Goal: Information Seeking & Learning: Check status

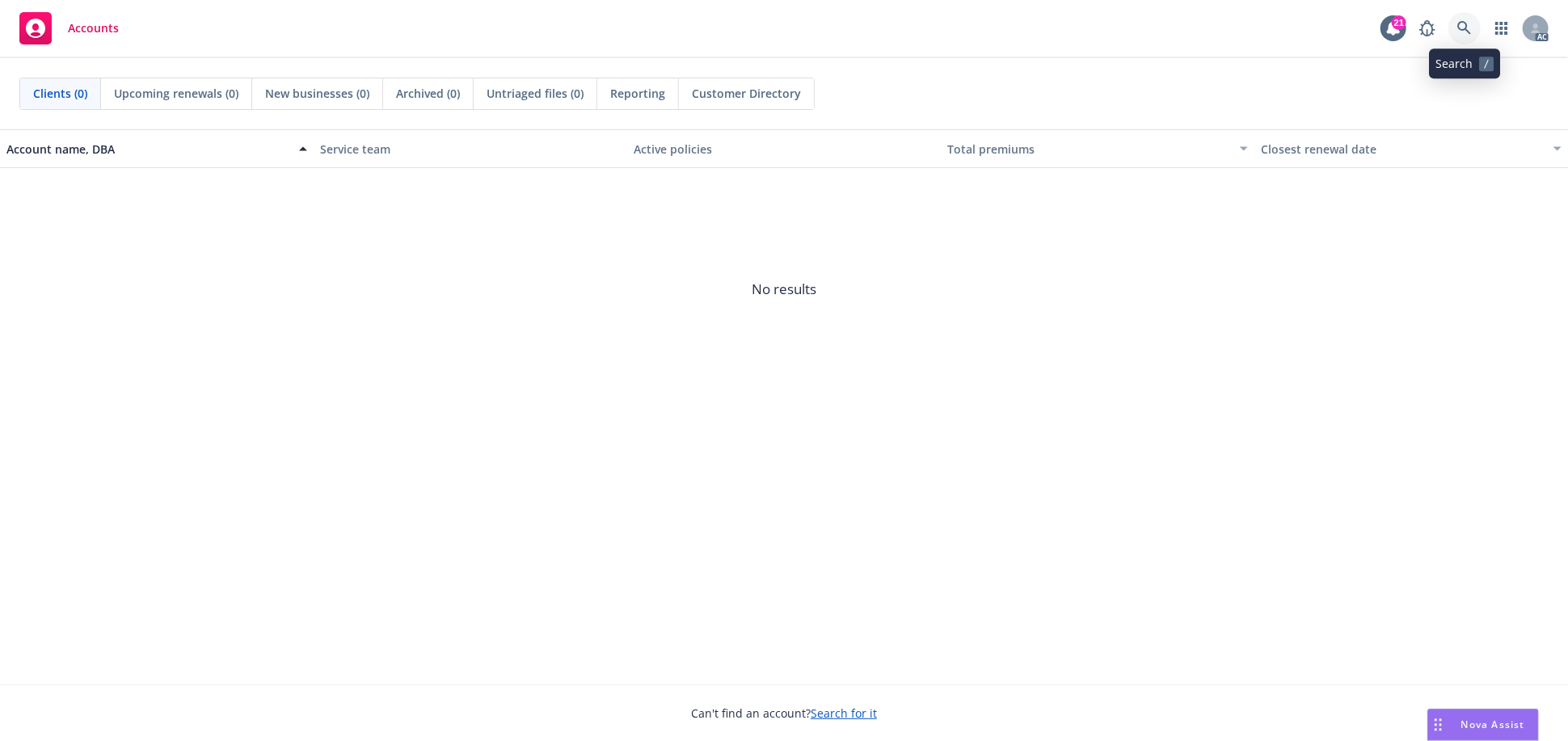
click at [1462, 15] on link at bounding box center [1464, 28] width 32 height 32
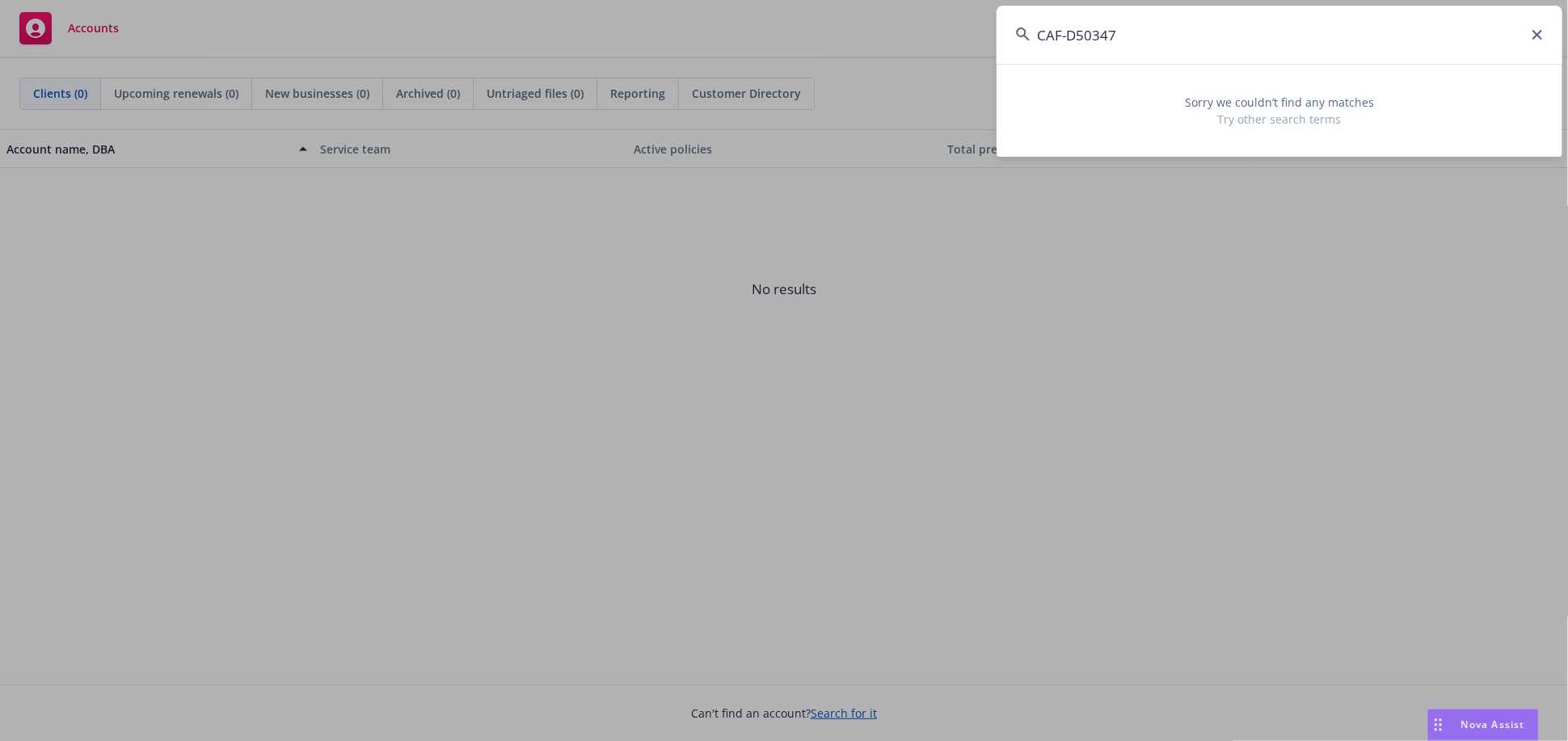
click at [1067, 38] on input "CAF-D50347" at bounding box center [1279, 35] width 566 height 58
click at [1073, 38] on input "CAFD50347" at bounding box center [1279, 35] width 566 height 58
click at [1079, 42] on input "50347" at bounding box center [1279, 35] width 566 height 58
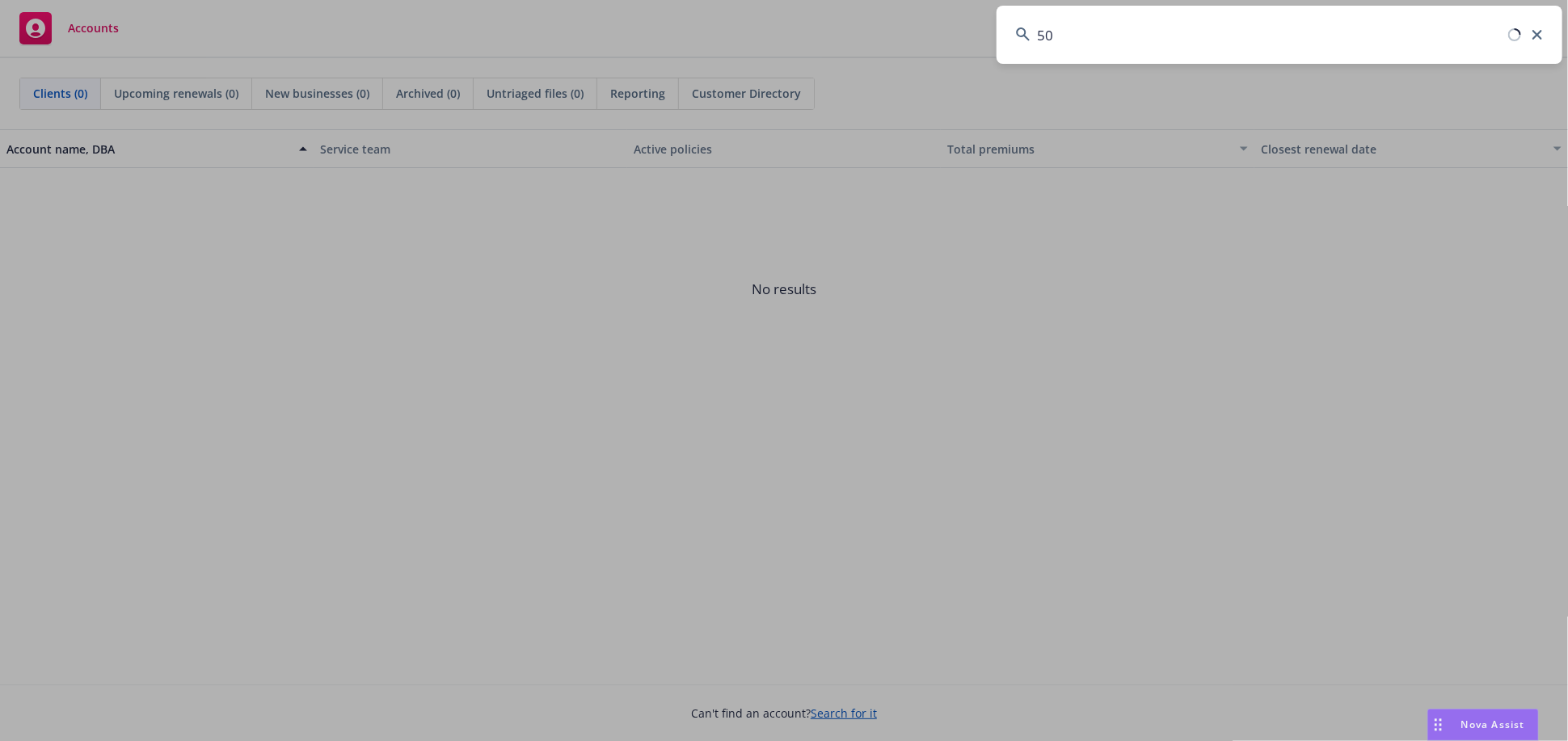
type input "5"
paste input "1 BAY DRIVE INVESTORS LLC"
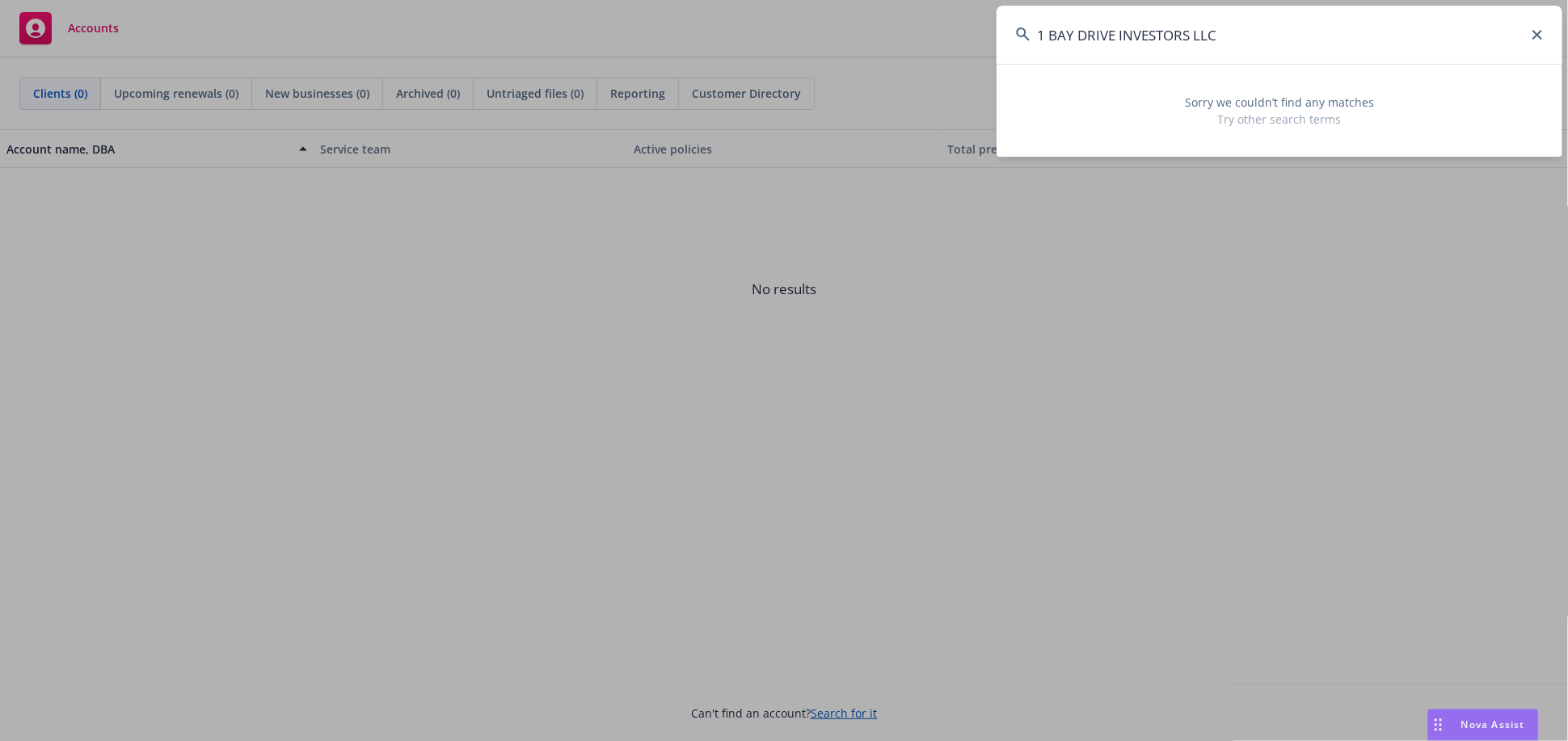
click at [1196, 32] on input "1 BAY DRIVE INVESTORS LLC" at bounding box center [1279, 35] width 566 height 58
click at [1226, 33] on input "1 BAY DRIVE INVESTORS LLC" at bounding box center [1279, 35] width 566 height 58
click at [1048, 38] on input "1 BAY DRIVE INVESTORS" at bounding box center [1279, 35] width 566 height 58
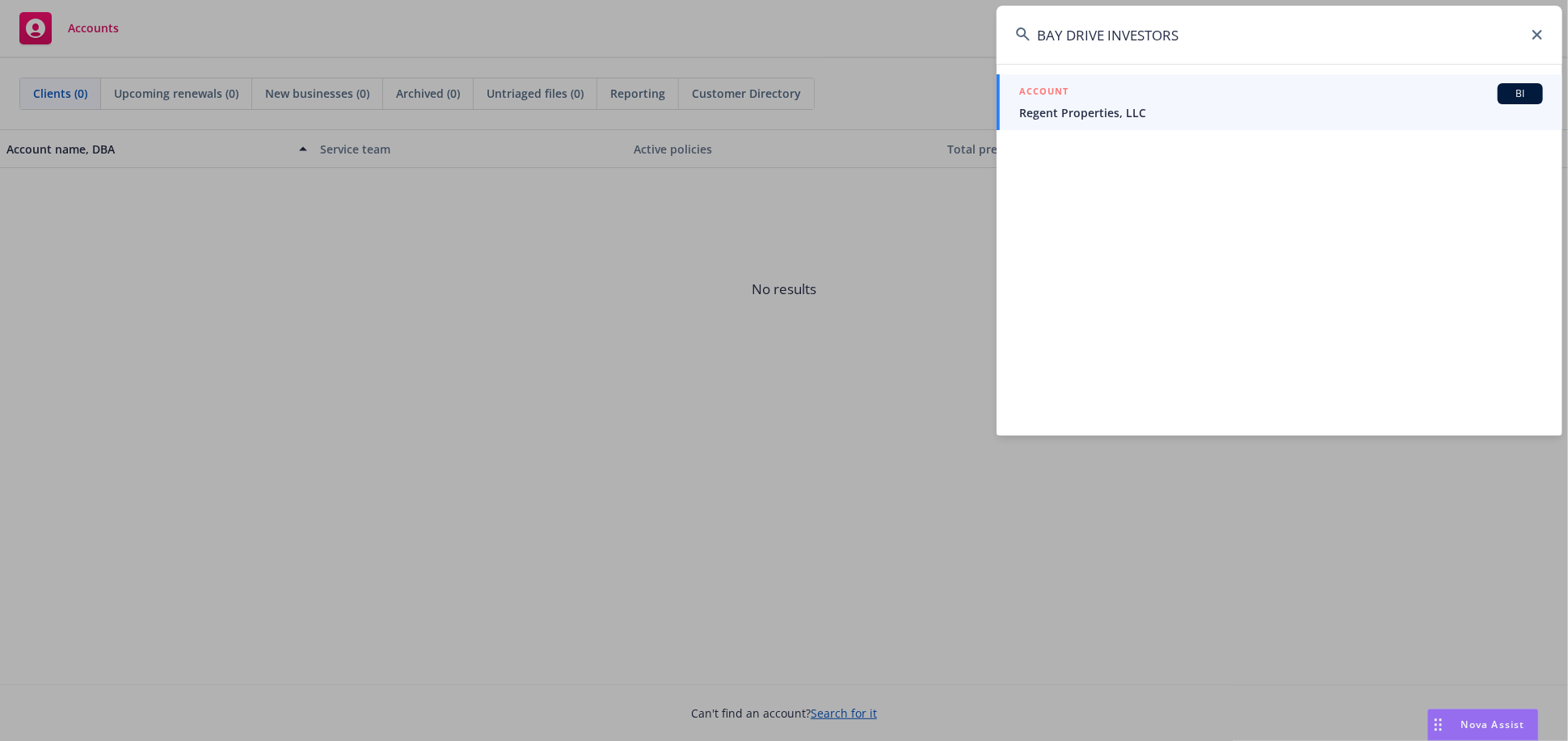
drag, startPoint x: 1228, startPoint y: 29, endPoint x: 776, endPoint y: 66, distance: 453.5
click at [776, 66] on div "BAY DRIVE INVESTORS ACCOUNT BI Regent Properties, LLC" at bounding box center [784, 370] width 1568 height 741
paste input "609705192"
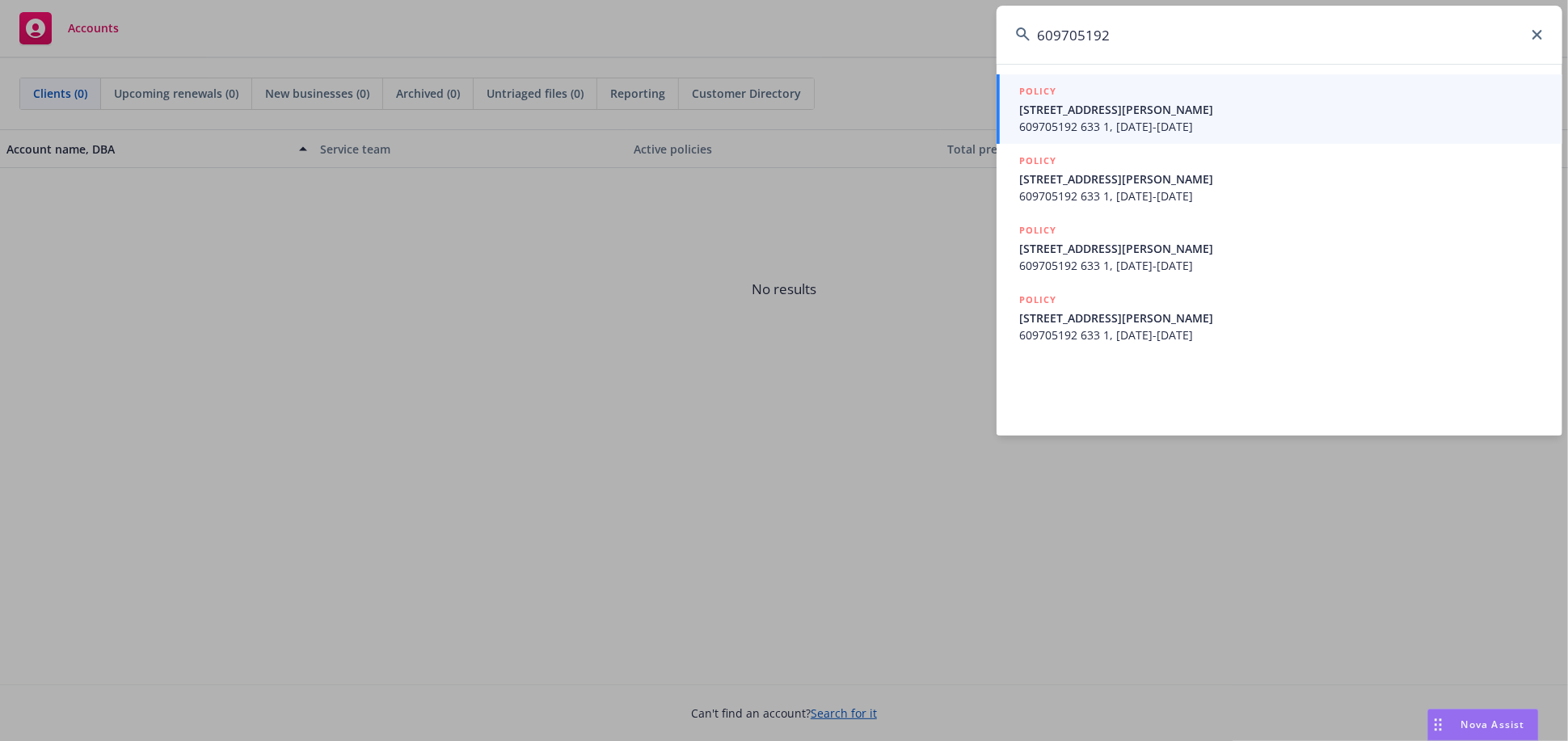
type input "609705192"
click at [1102, 101] on span "15 Mills Canyon Ct" at bounding box center [1281, 110] width 524 height 17
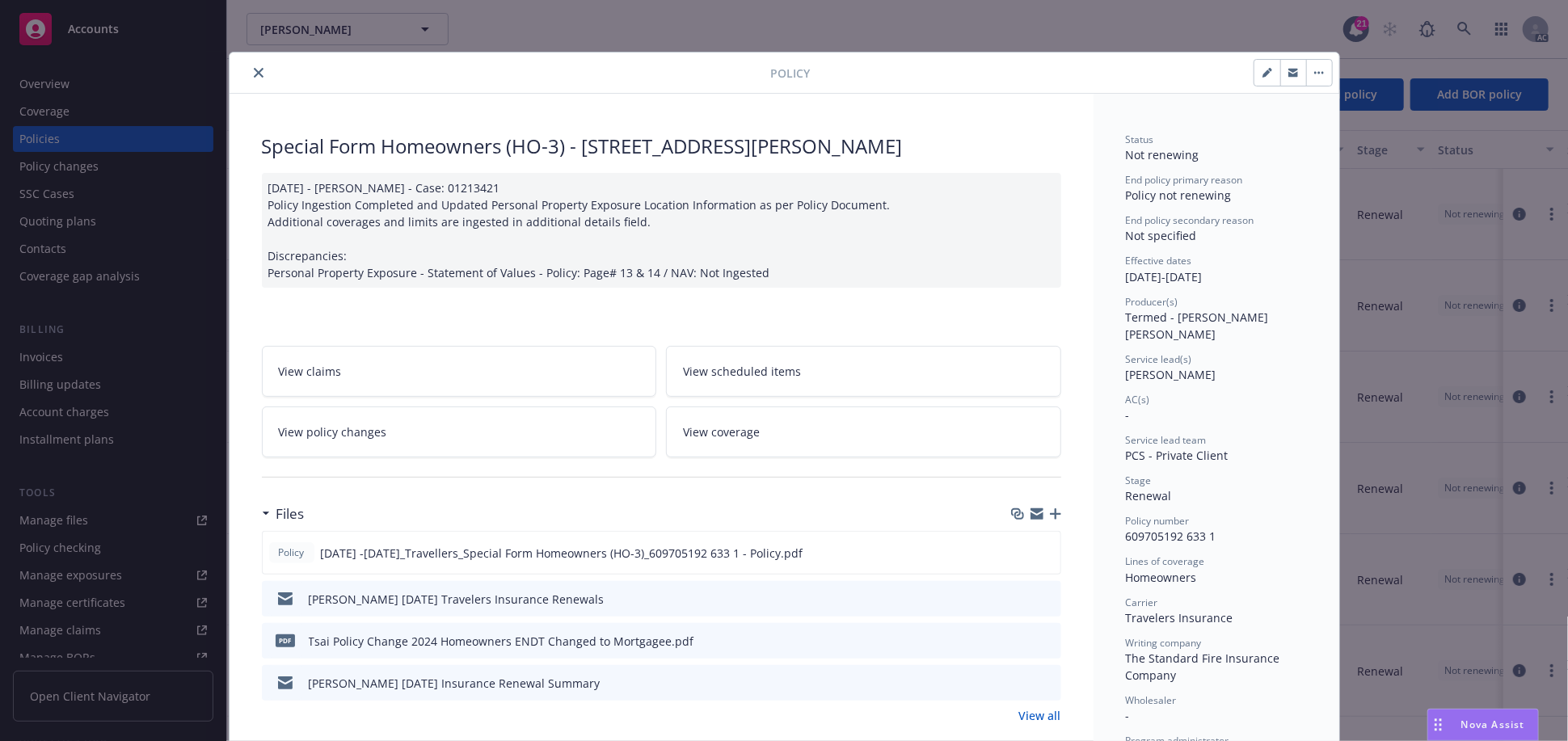
click at [254, 69] on icon "close" at bounding box center [259, 72] width 10 height 10
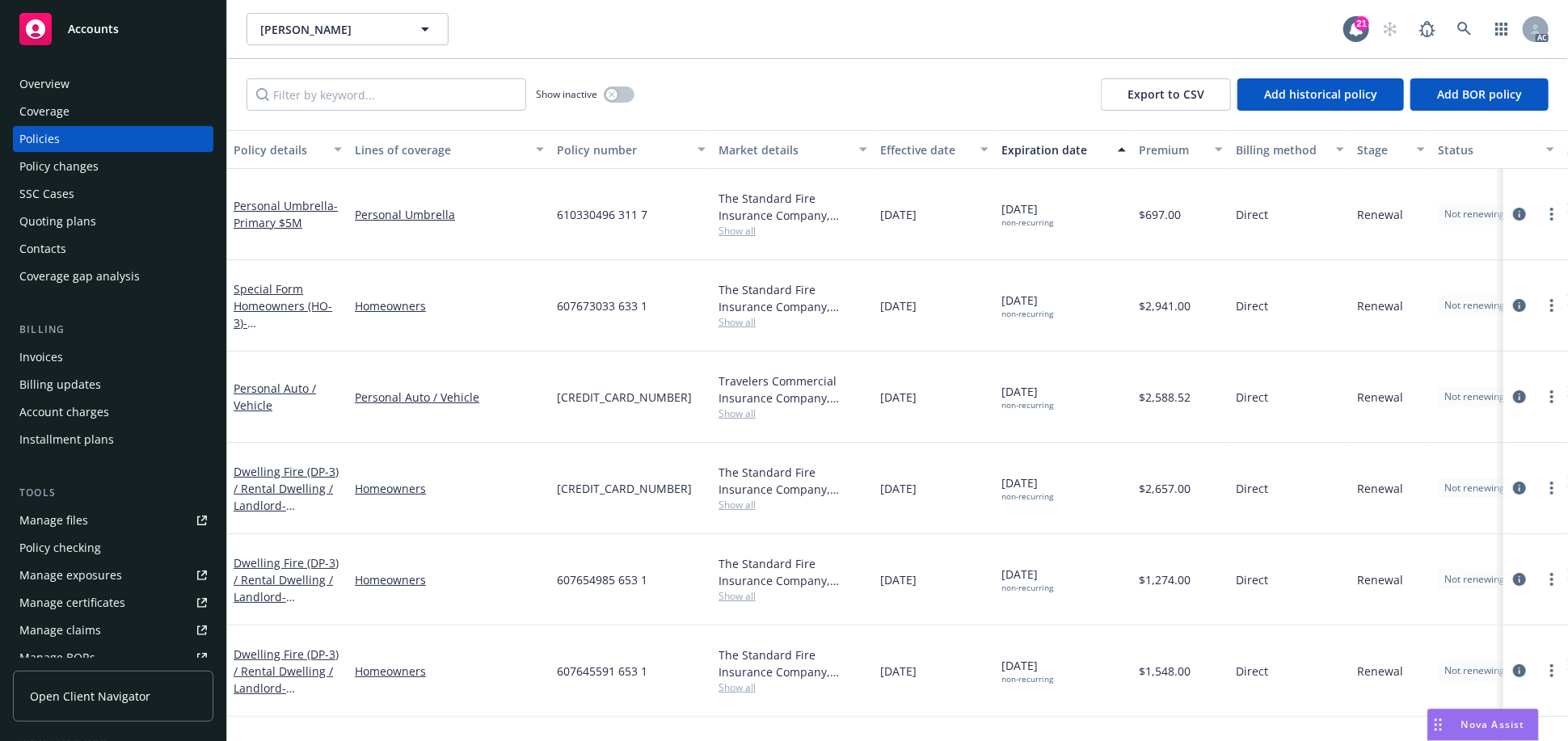
click at [108, 94] on div "Overview" at bounding box center [113, 84] width 188 height 26
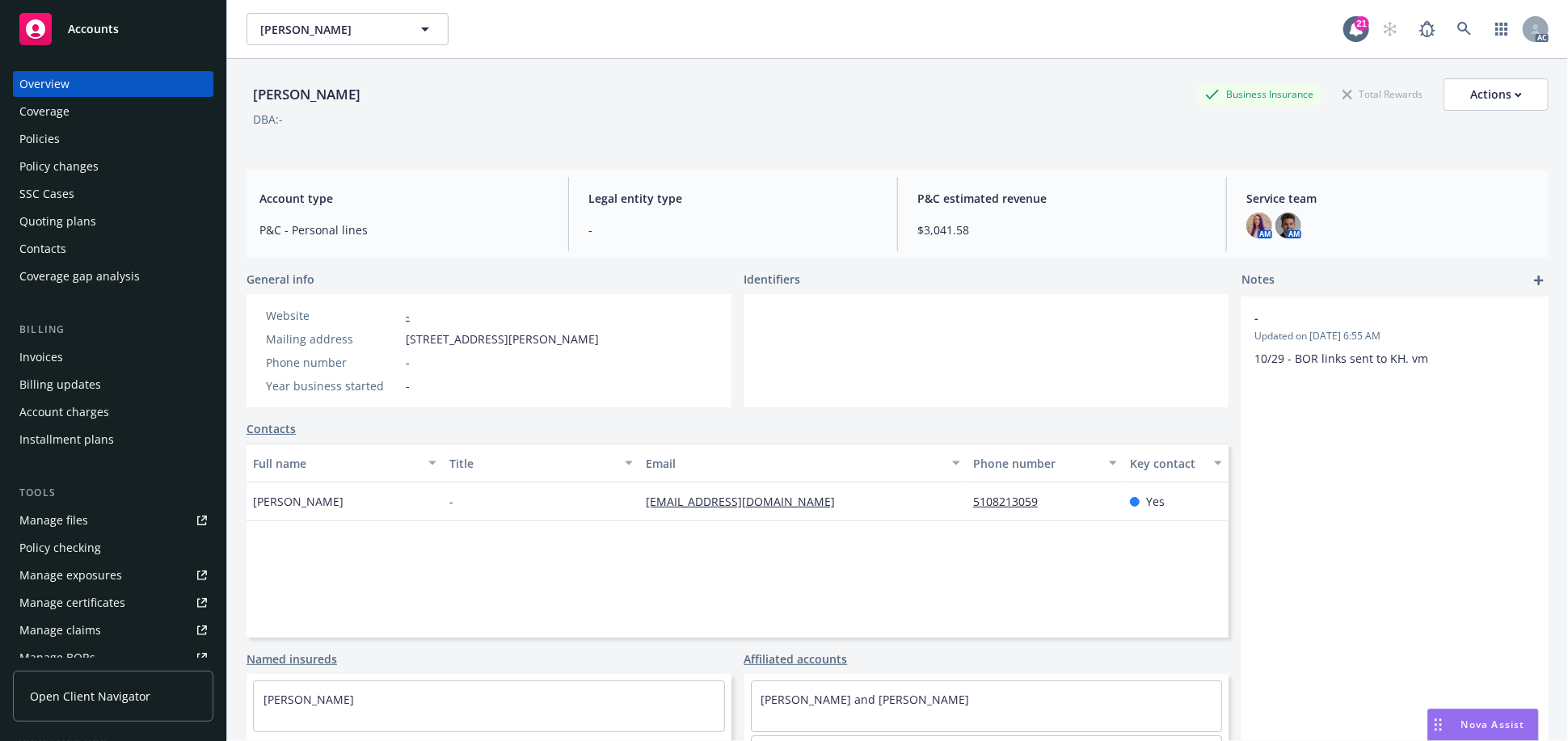
click at [83, 128] on div "Policies" at bounding box center [113, 138] width 188 height 26
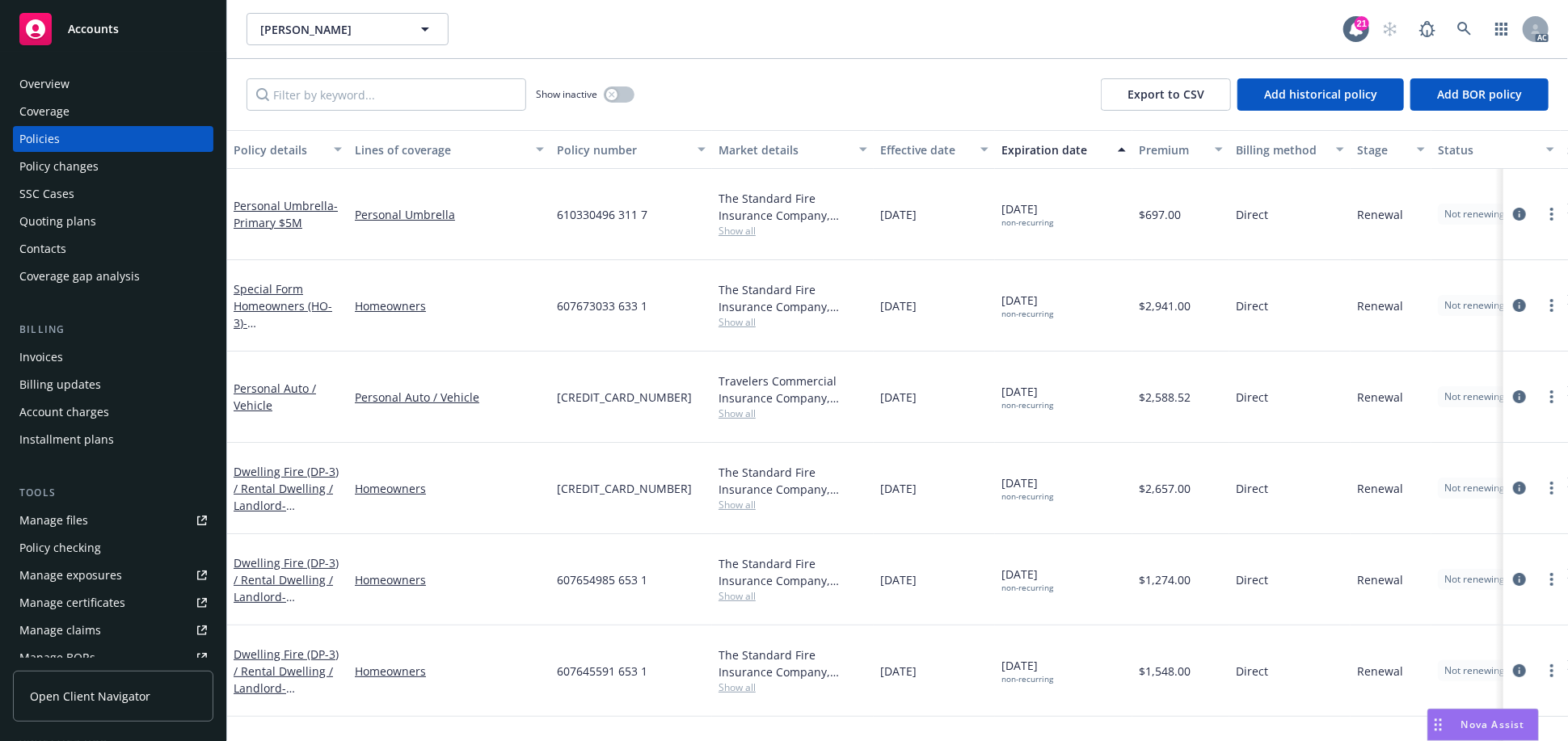
click at [764, 76] on div "Show inactive Export to CSV Add historical policy Add BOR policy" at bounding box center [897, 95] width 1341 height 71
click at [992, 34] on div "Elizabeth Tsai Elizabeth Tsai" at bounding box center [795, 28] width 1096 height 32
click at [1466, 23] on icon at bounding box center [1464, 29] width 15 height 14
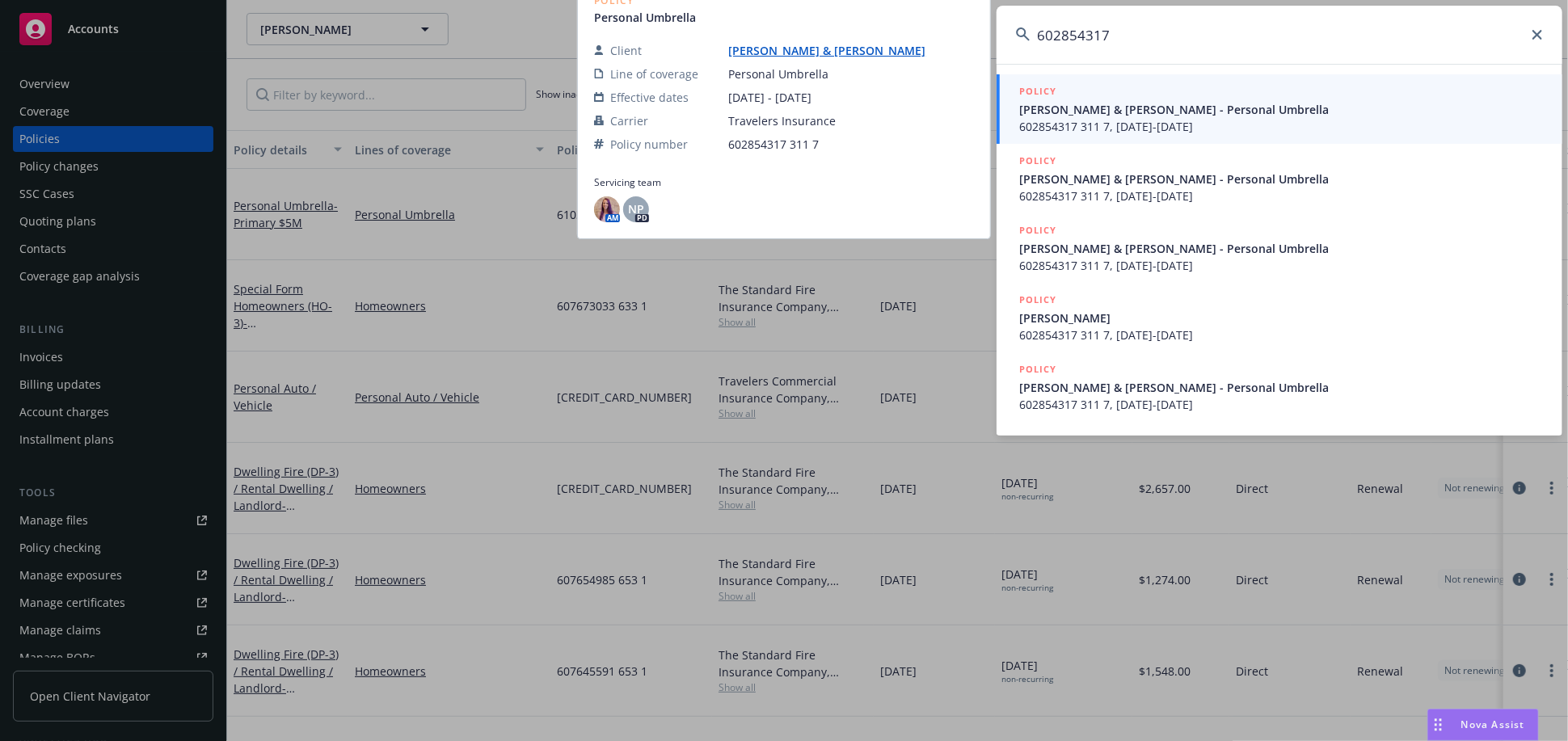
type input "602854317"
click at [1101, 116] on span "Natasha & Marco Innocenti - Personal Umbrella" at bounding box center [1281, 110] width 524 height 17
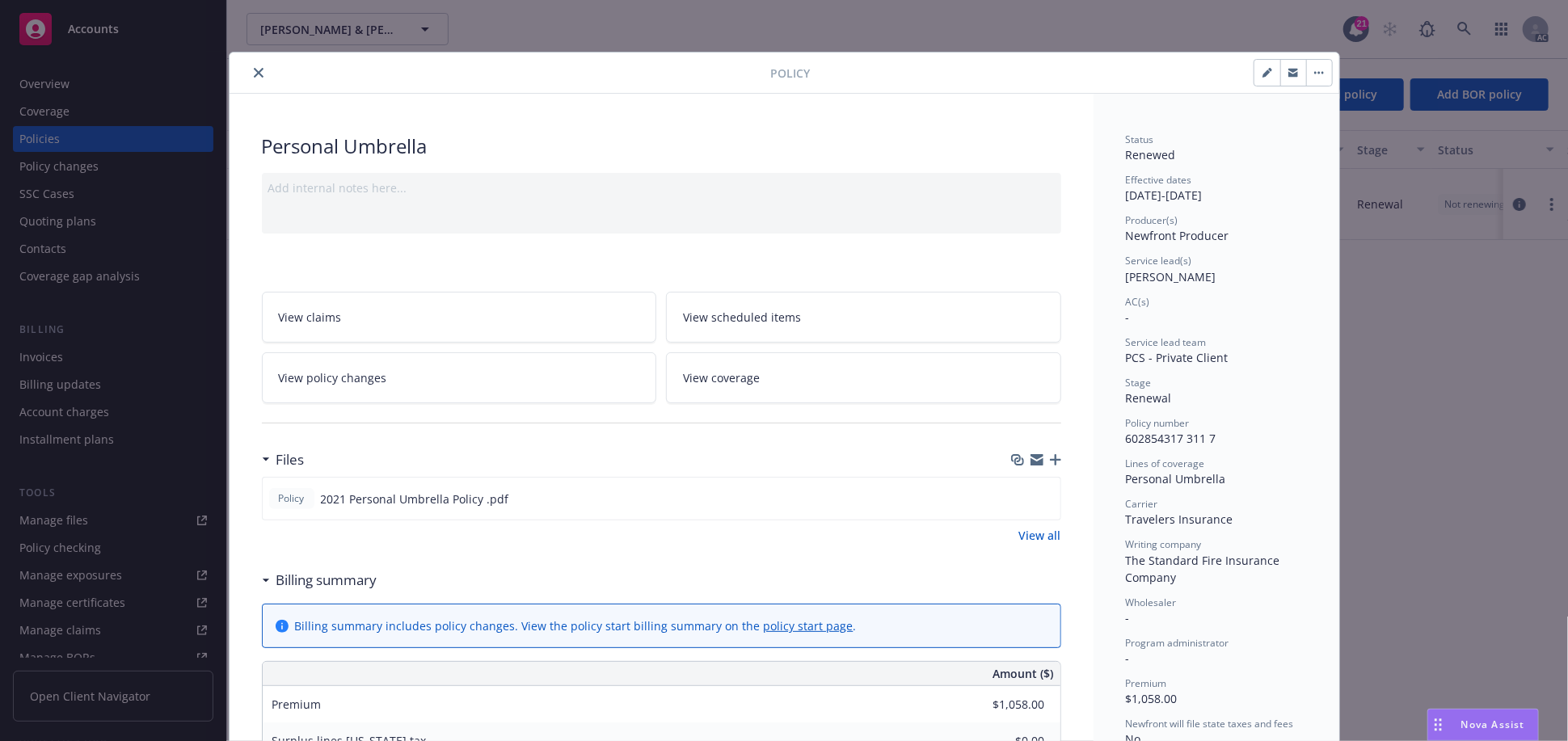
click at [262, 68] on div at bounding box center [503, 72] width 535 height 19
click at [257, 69] on button "close" at bounding box center [258, 72] width 19 height 19
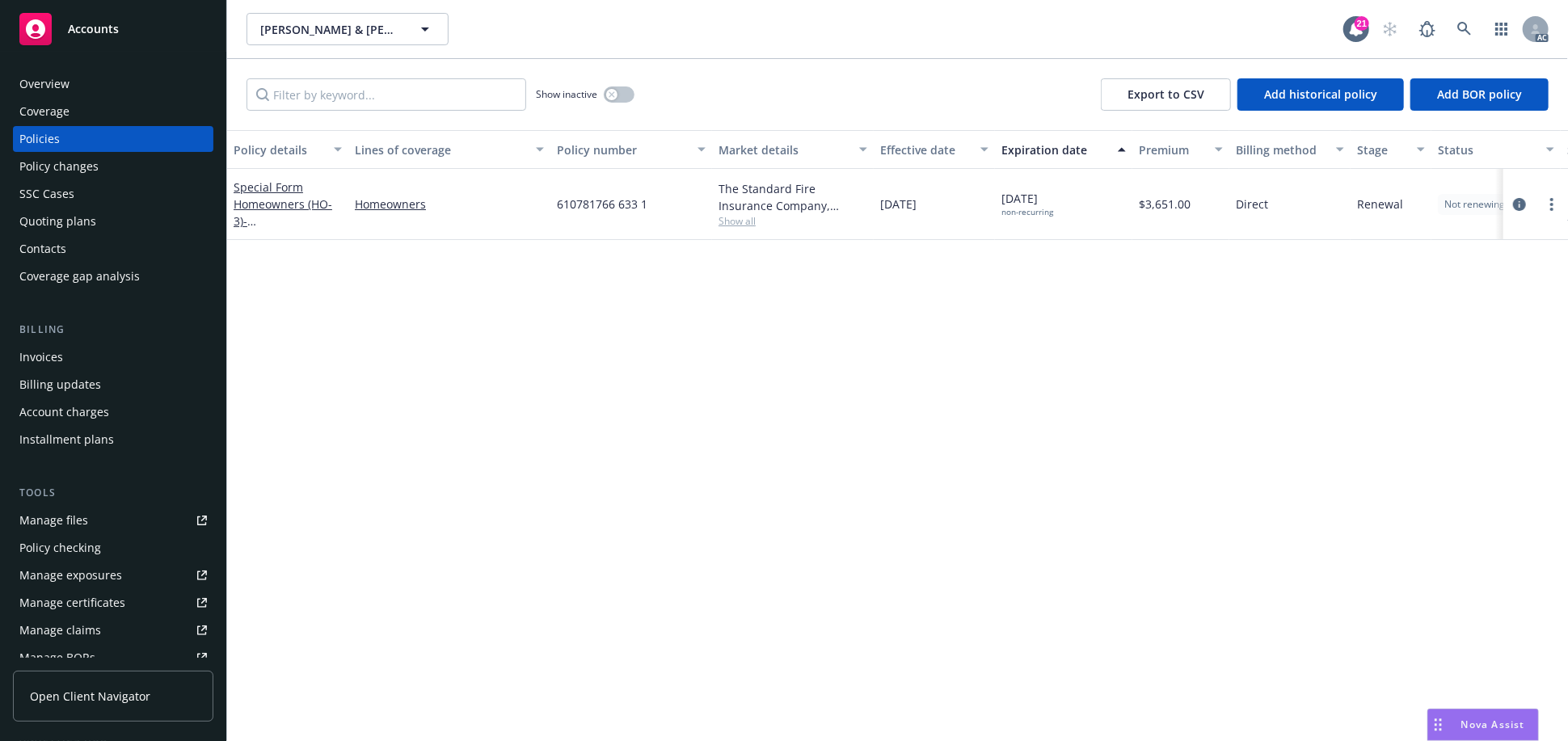
click at [515, 361] on div "Policy details Lines of coverage Policy number Market details Effective date Ex…" at bounding box center [897, 436] width 1341 height 611
click at [74, 353] on div "Invoices" at bounding box center [113, 356] width 188 height 26
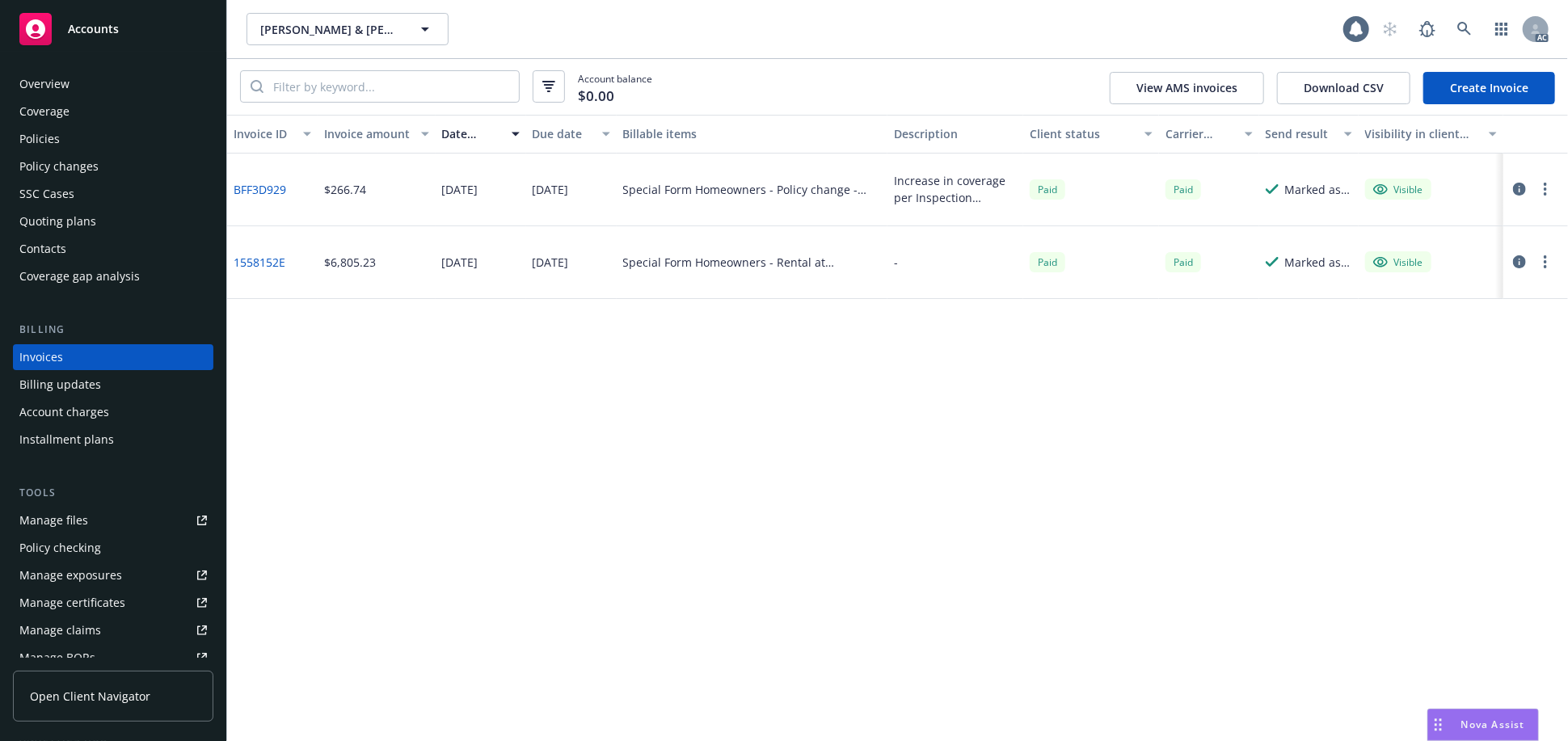
click at [79, 519] on div "Manage files" at bounding box center [53, 520] width 69 height 26
click at [79, 72] on div "Overview" at bounding box center [113, 84] width 188 height 26
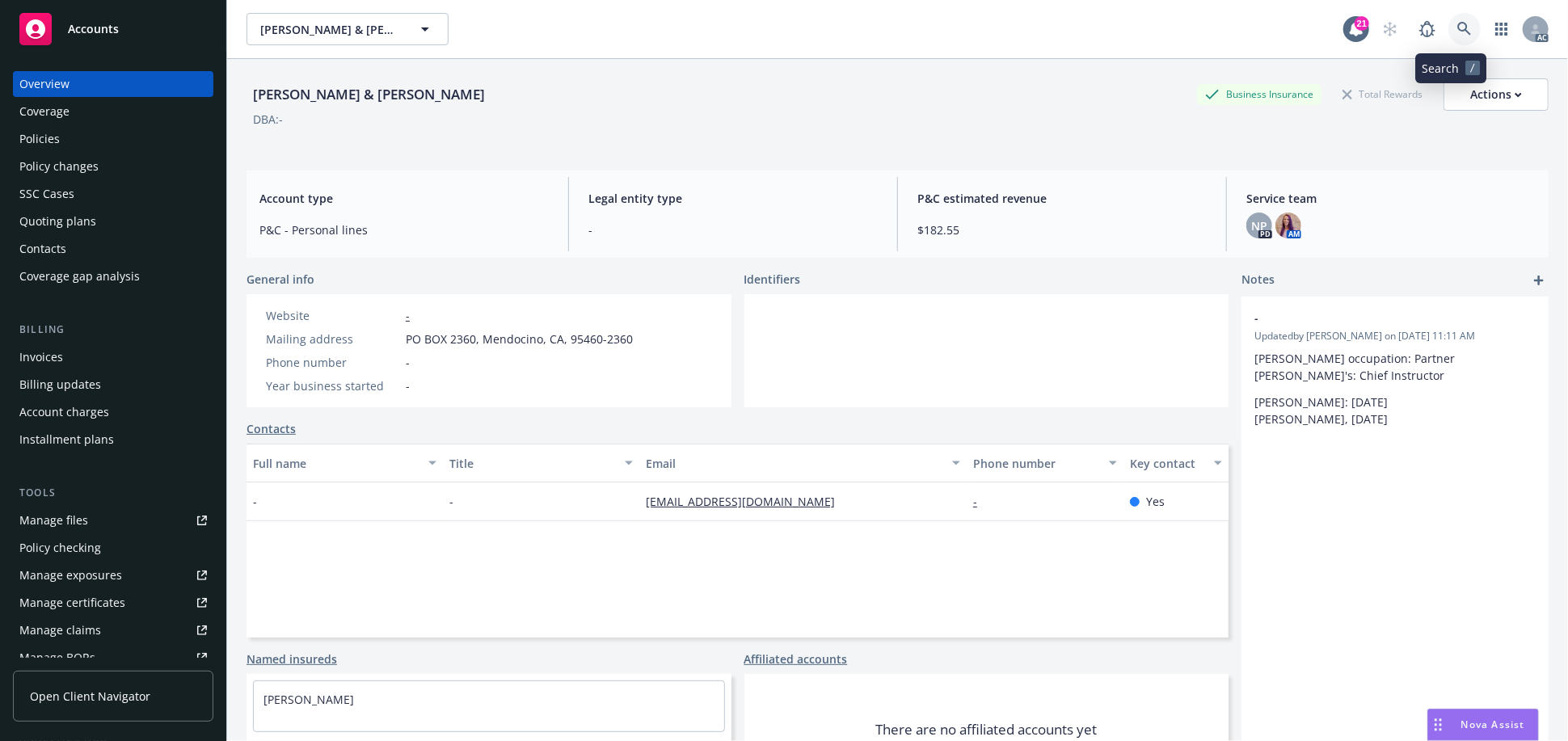
click at [1457, 32] on icon at bounding box center [1464, 29] width 15 height 14
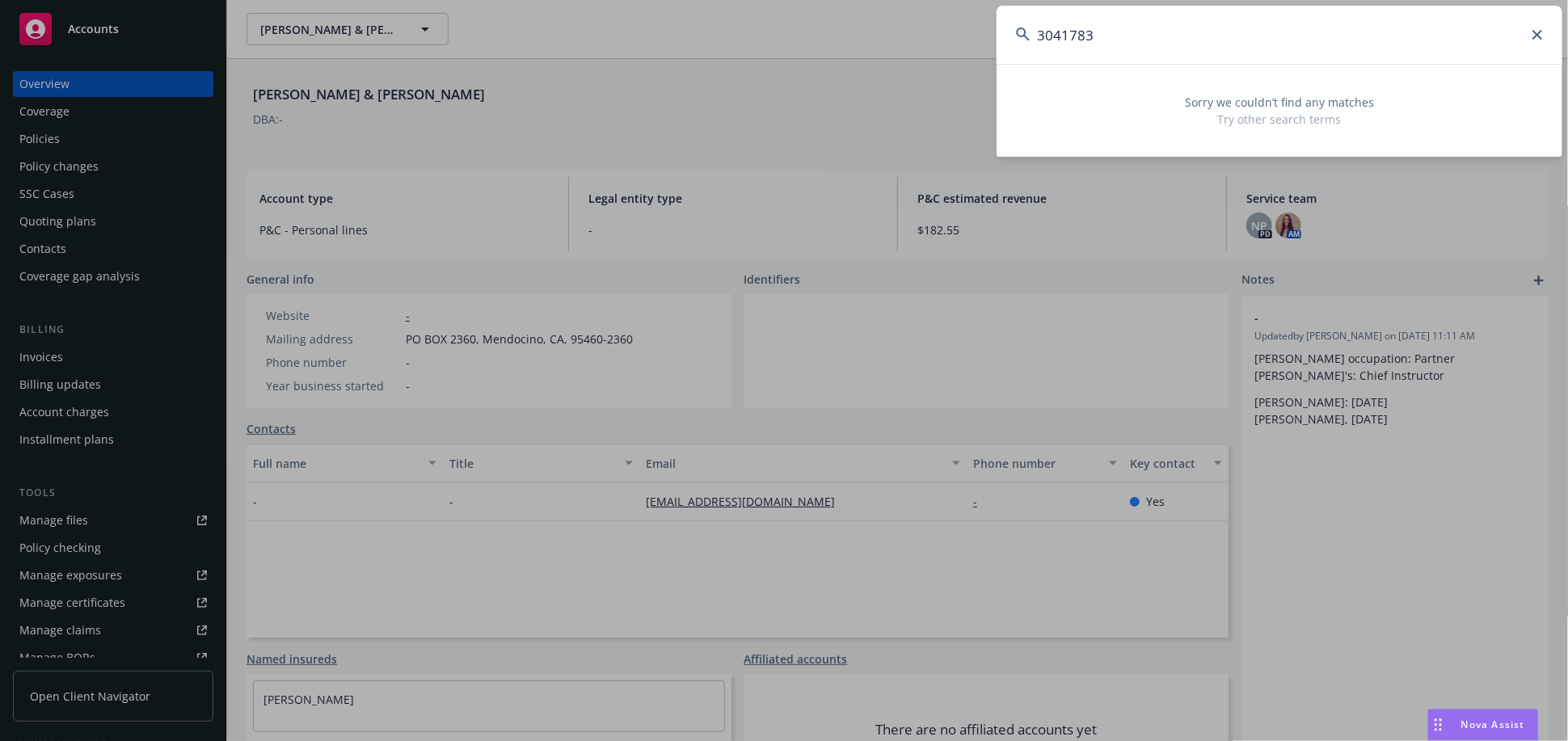
drag, startPoint x: 1180, startPoint y: 14, endPoint x: 930, endPoint y: 76, distance: 257.6
click at [931, 76] on div "3041783 Sorry we couldn’t find any matches Try other search terms" at bounding box center [784, 370] width 1568 height 741
paste input "THE SAIL 2708 LLC"
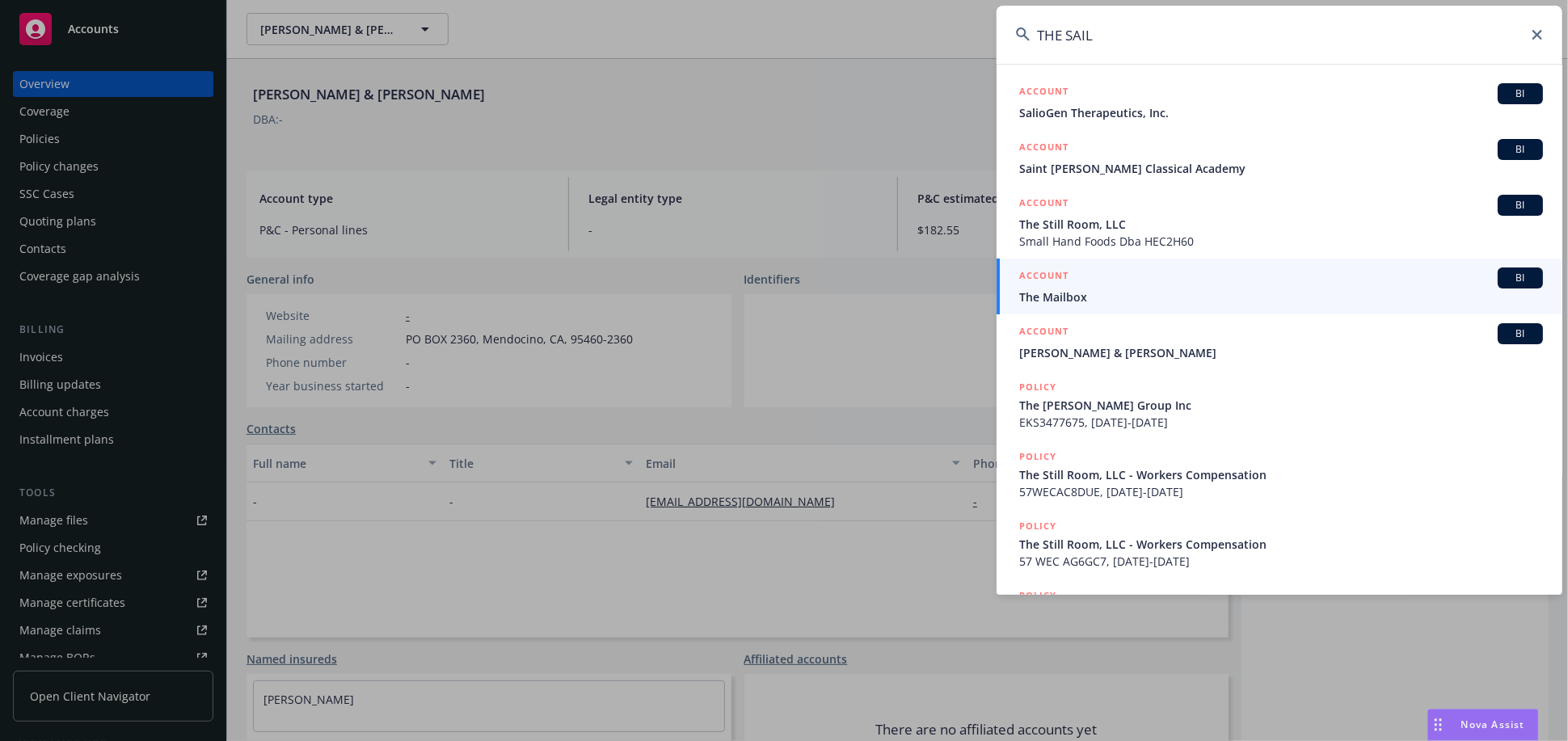
type input "THE SAIL"
click at [1535, 35] on icon at bounding box center [1537, 35] width 10 height 10
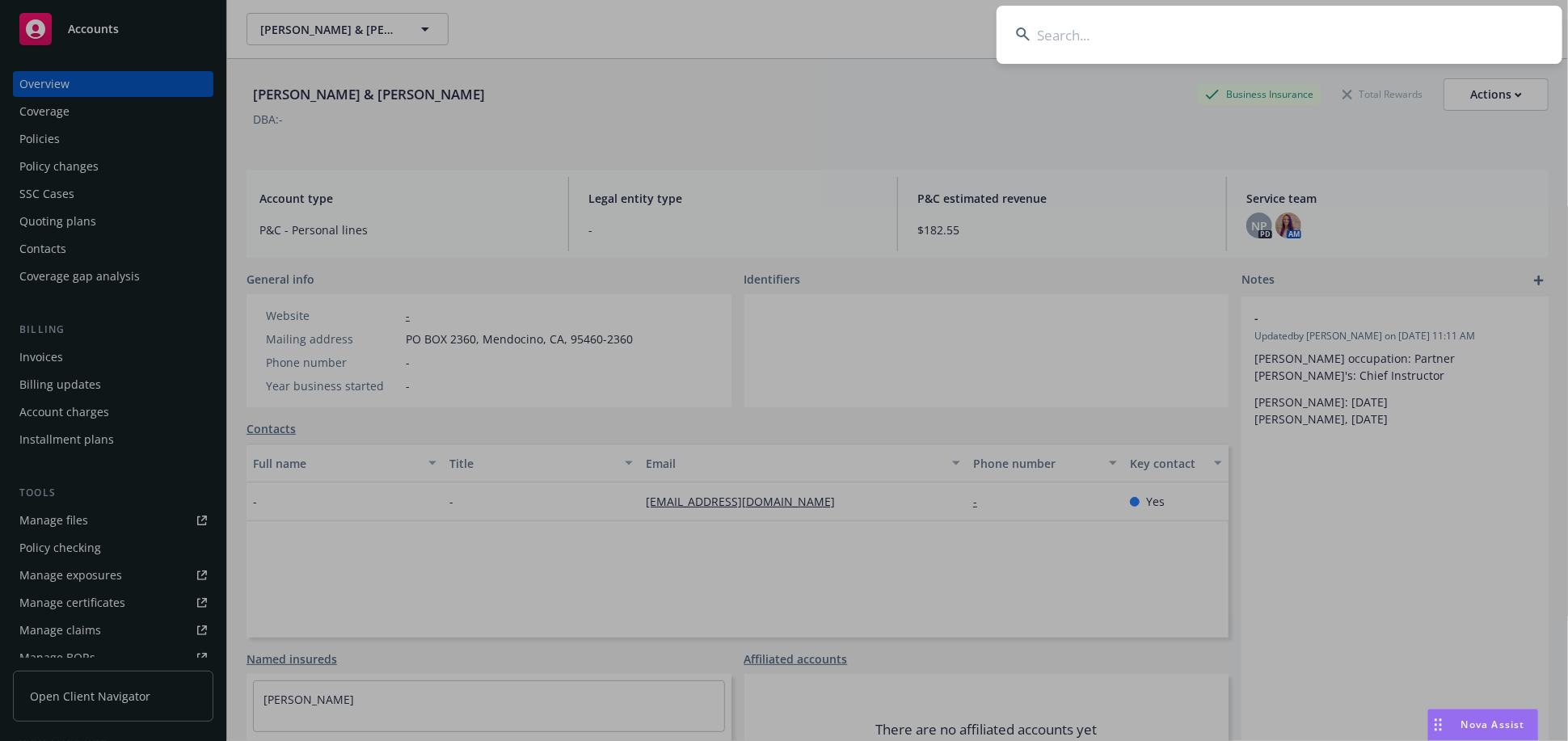
paste input "3041783"
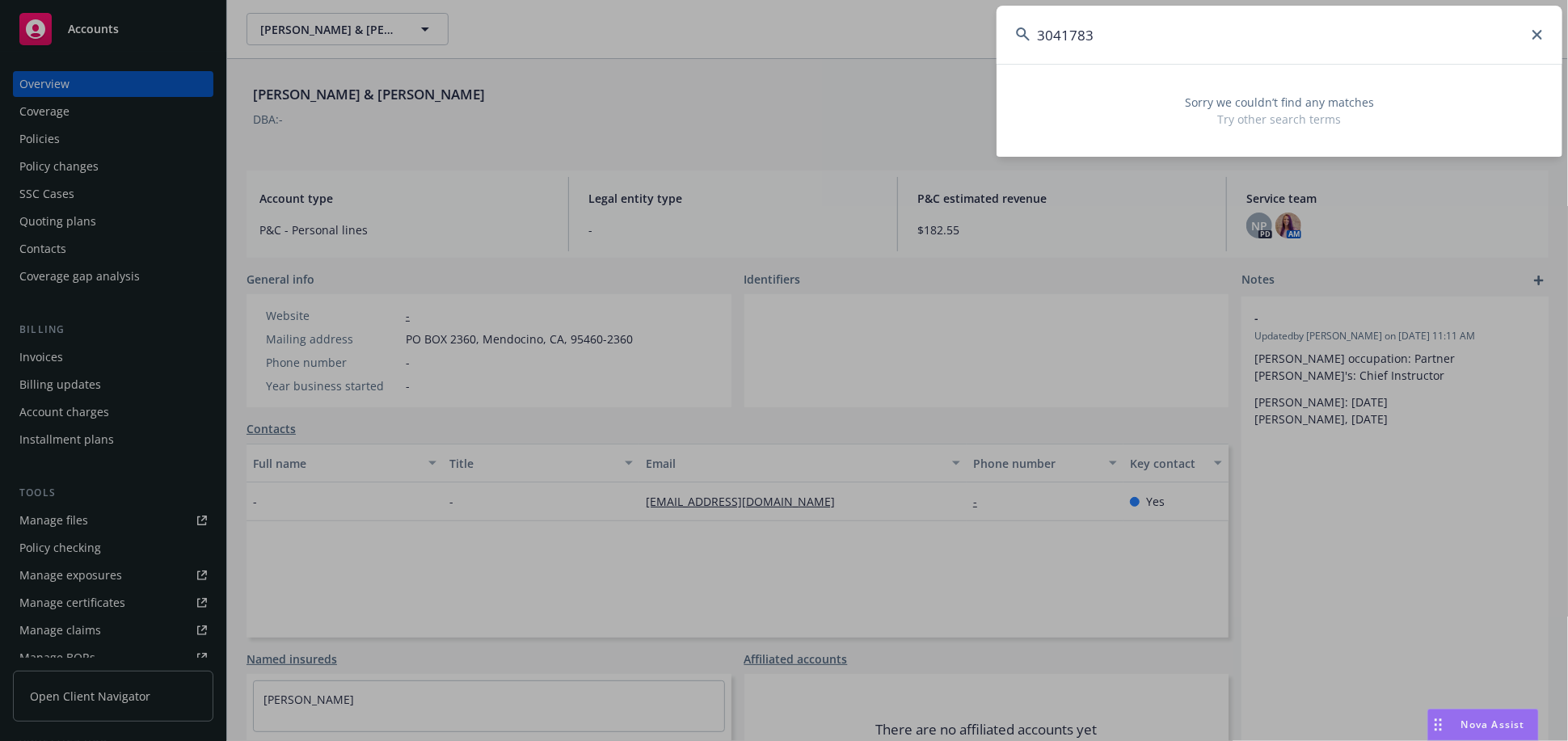
type input "3041783"
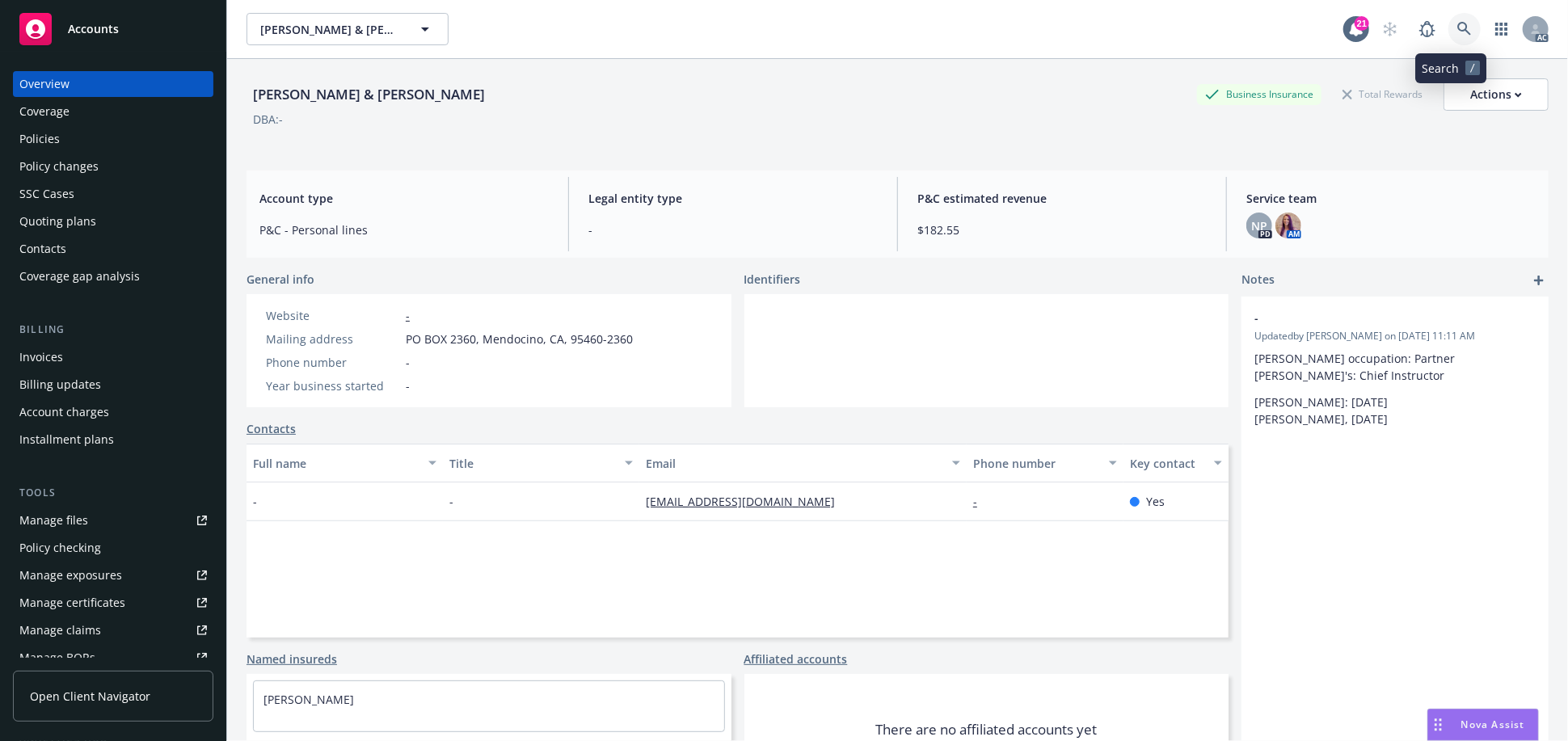
click at [1448, 20] on link at bounding box center [1464, 28] width 32 height 32
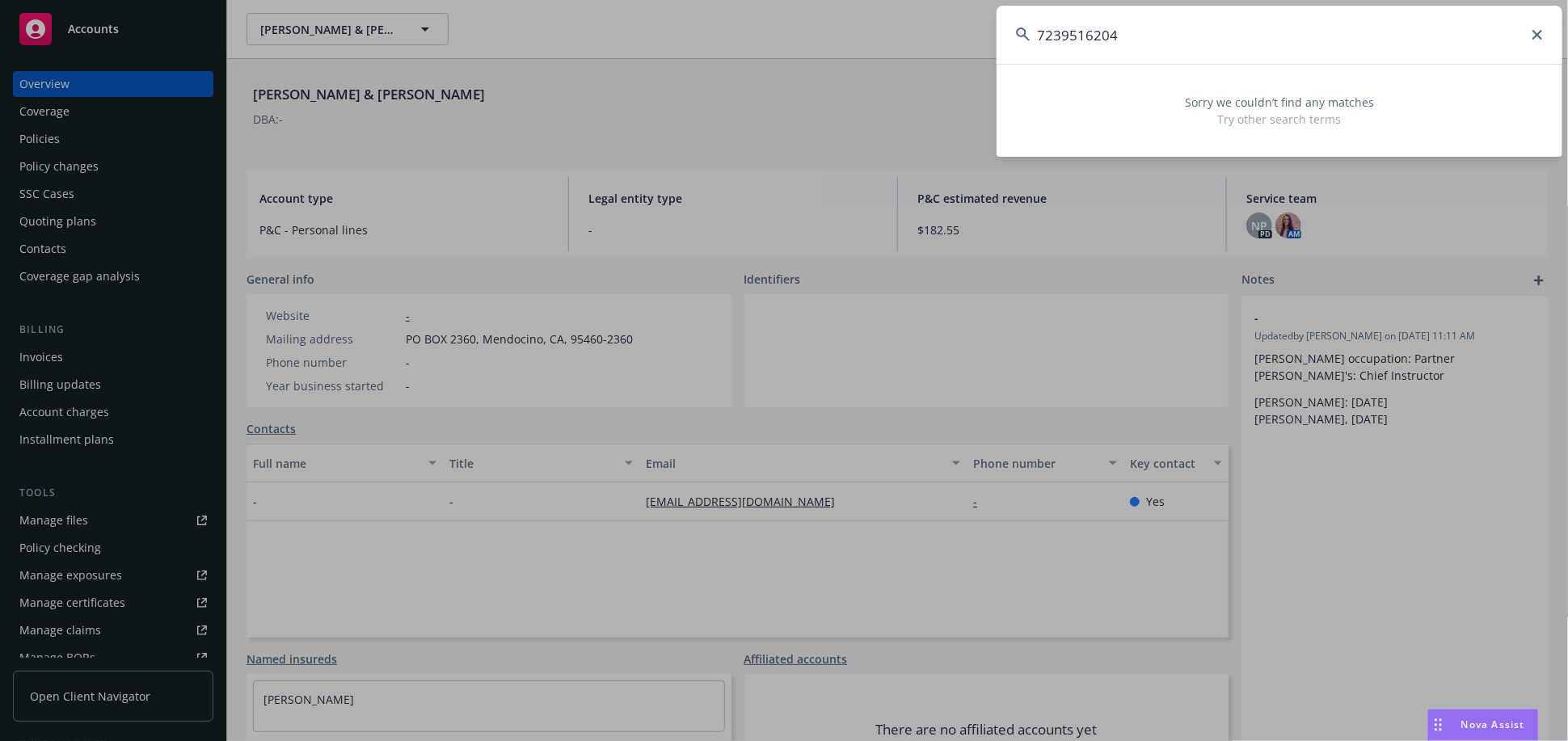
drag, startPoint x: 1165, startPoint y: 29, endPoint x: 957, endPoint y: 57, distance: 209.9
click at [957, 57] on div "7239516204 Sorry we couldn’t find any matches Try other search terms" at bounding box center [784, 370] width 1568 height 741
paste input "OA5092707"
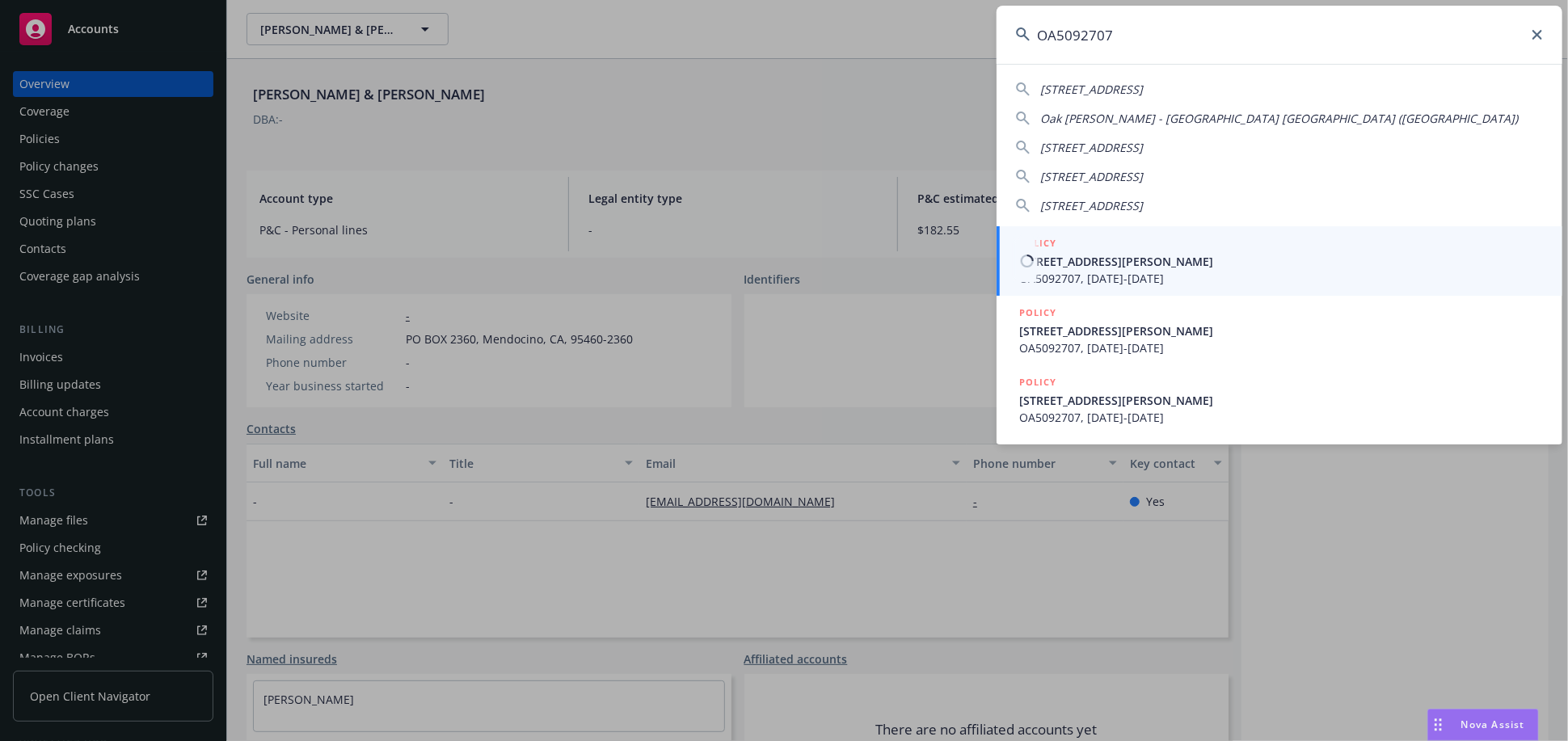
type input "OA5092707"
click at [1076, 268] on span "6042 Luckey Run, San Antonio TX 78252" at bounding box center [1281, 262] width 524 height 17
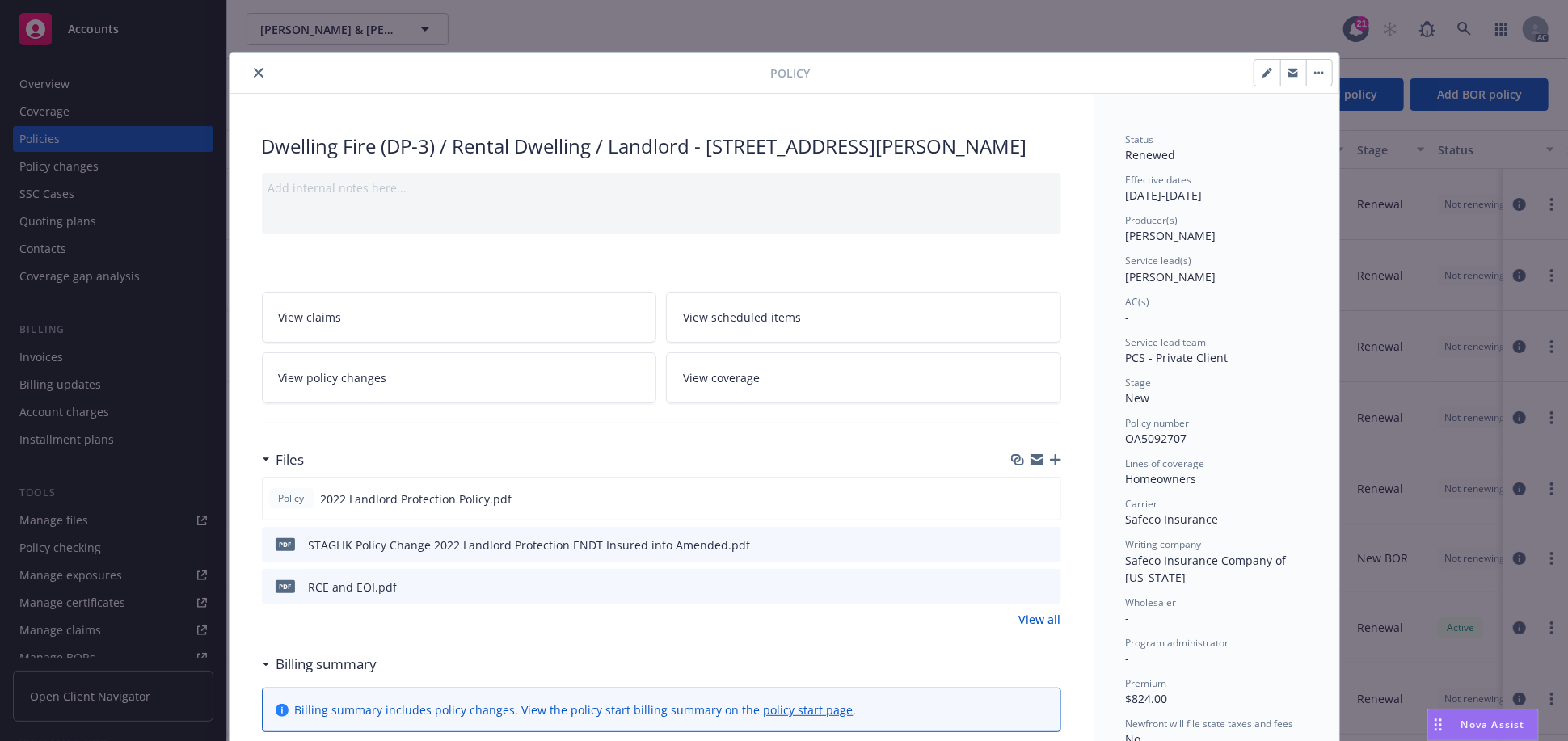
click at [254, 71] on icon "close" at bounding box center [259, 72] width 10 height 10
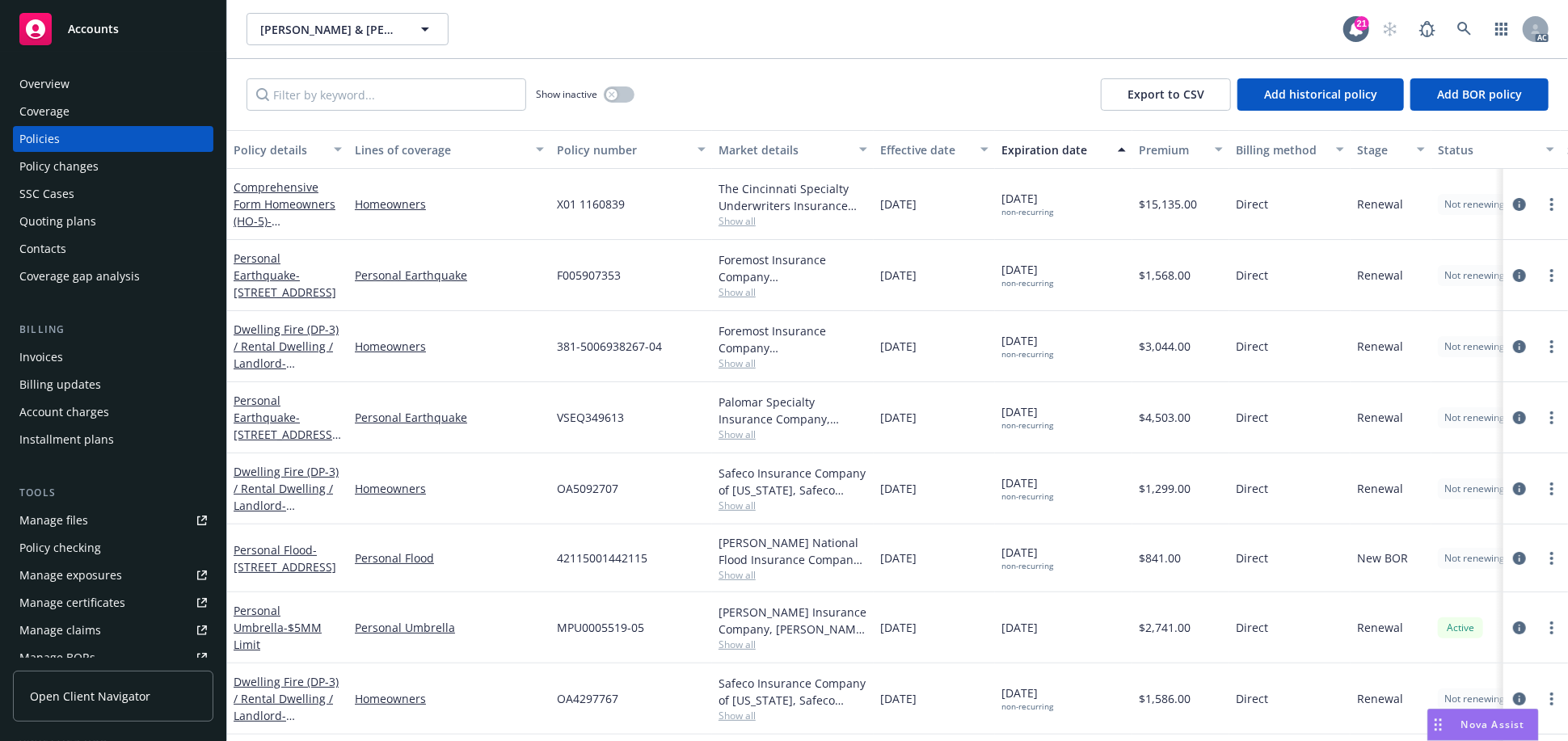
click at [88, 86] on div "Overview" at bounding box center [113, 84] width 188 height 26
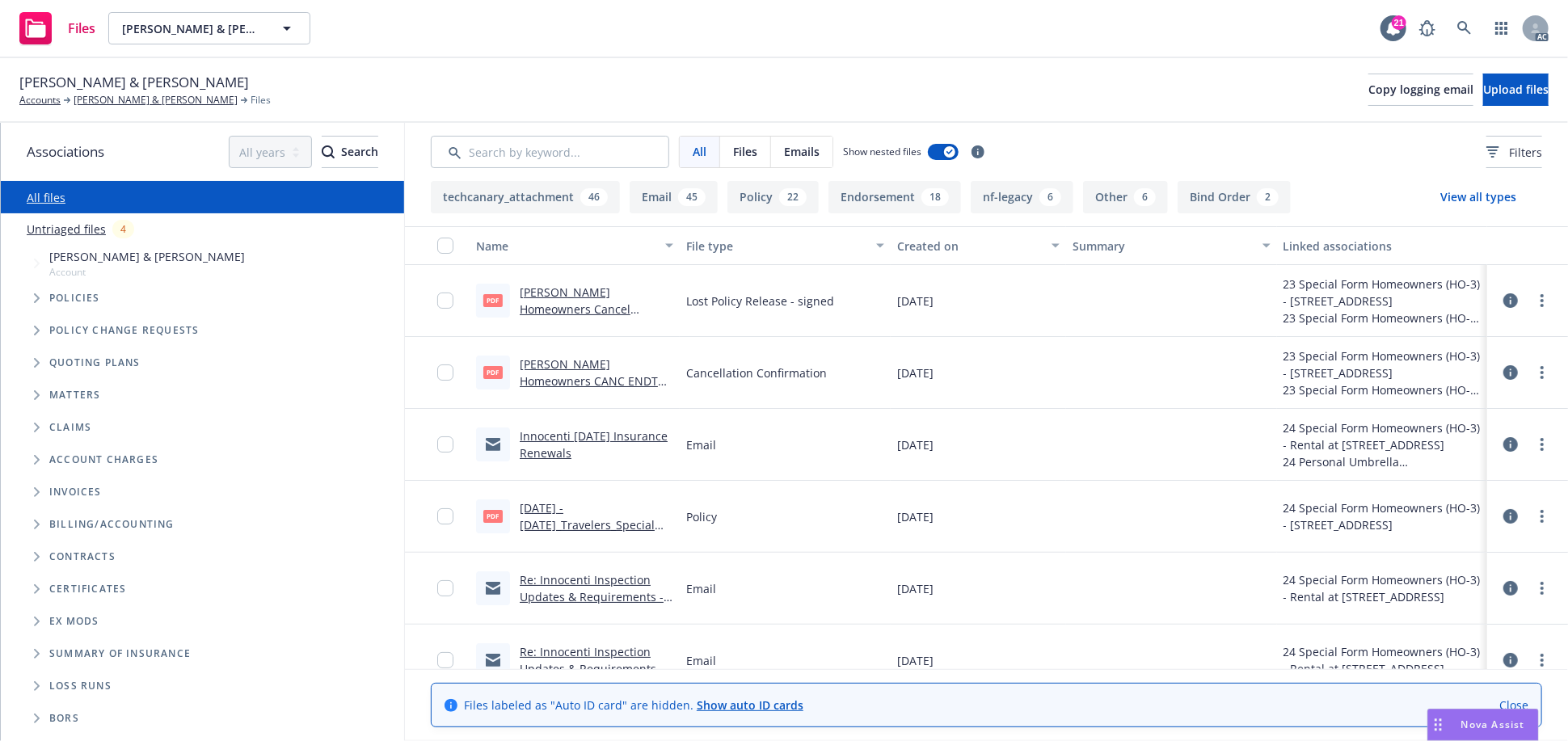
click at [35, 298] on icon "Tree Example" at bounding box center [37, 298] width 7 height 10
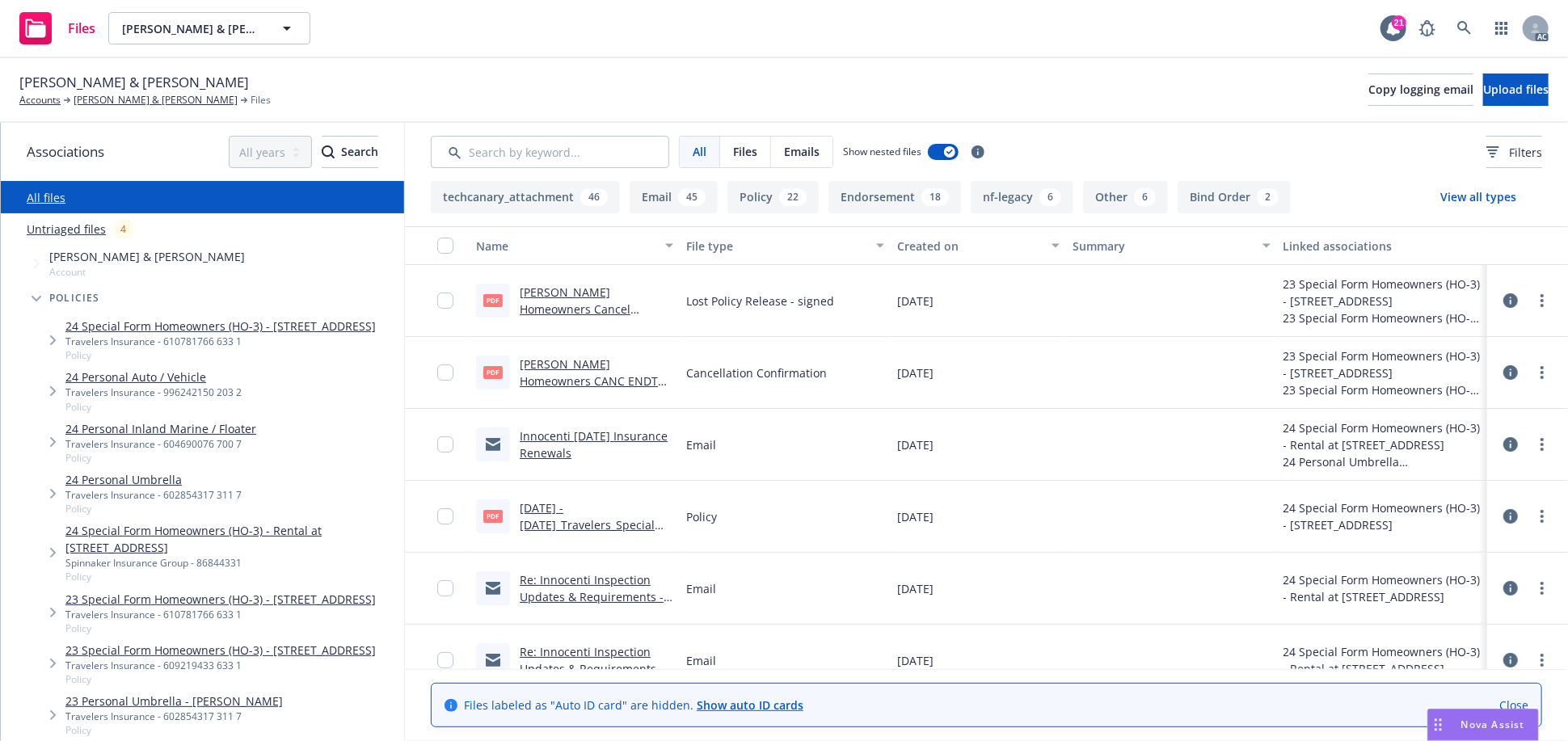
click at [280, 508] on div "24 Personal Umbrella Travelers Insurance - 602854317 311 7 Policy" at bounding box center [218, 493] width 371 height 51
